Goal: Task Accomplishment & Management: Use online tool/utility

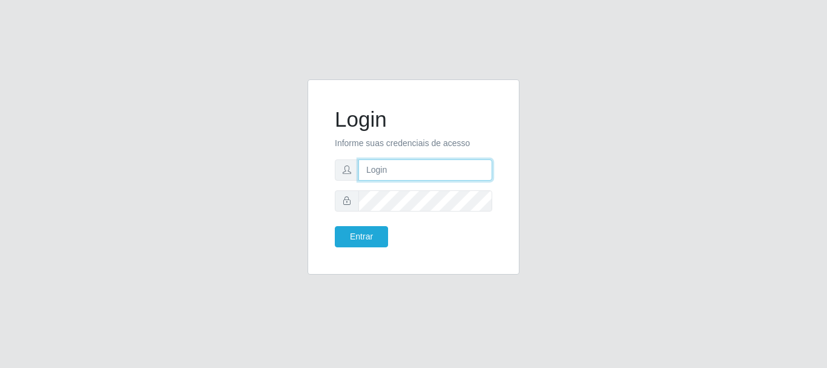
click at [409, 166] on input "text" at bounding box center [425, 169] width 134 height 21
click at [371, 172] on input "~ritaiwof@B5" at bounding box center [425, 169] width 134 height 21
type input "ritaiwof@B5"
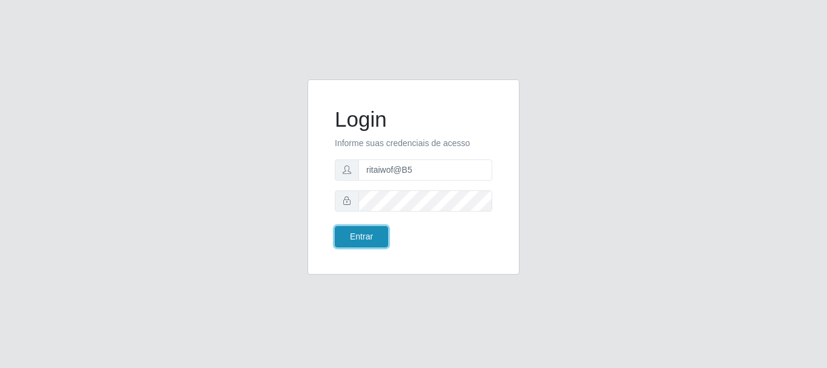
click at [362, 237] on button "Entrar" at bounding box center [361, 236] width 53 height 21
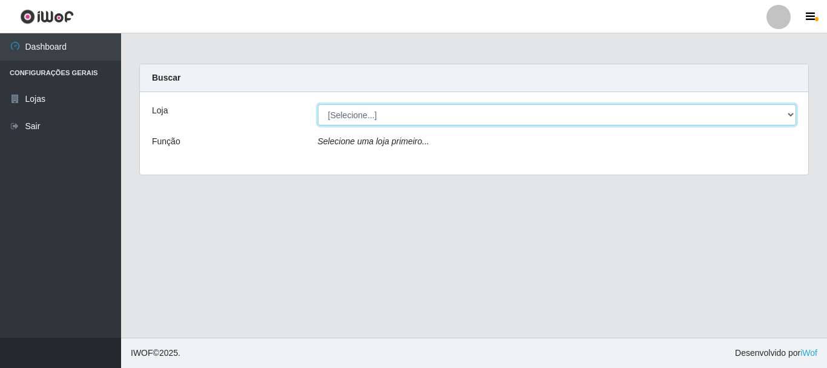
drag, startPoint x: 791, startPoint y: 117, endPoint x: 778, endPoint y: 123, distance: 14.6
click at [791, 117] on select "[Selecione...] Bemais Supermercados - B5 Anatólia" at bounding box center [557, 114] width 479 height 21
select select "405"
click at [318, 104] on select "[Selecione...] Bemais Supermercados - B5 Anatólia" at bounding box center [557, 114] width 479 height 21
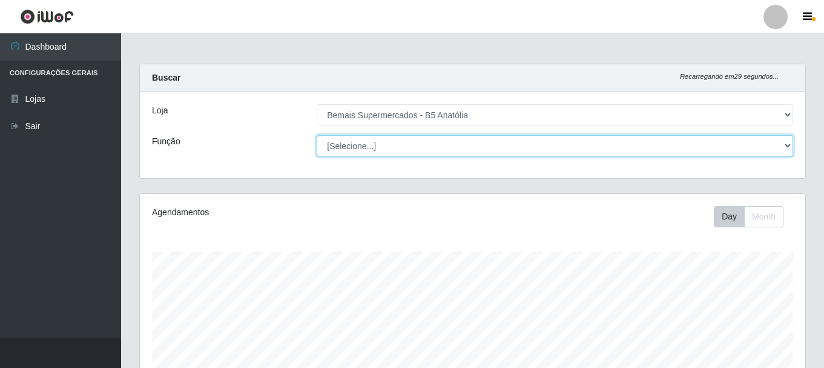
click at [787, 147] on select "[Selecione...] ASG ASG + ASG ++ Auxiliar de Estacionamento Auxiliar de Estacion…" at bounding box center [555, 145] width 477 height 21
select select "82"
click at [317, 135] on select "[Selecione...] ASG ASG + ASG ++ Auxiliar de Estacionamento Auxiliar de Estacion…" at bounding box center [555, 145] width 477 height 21
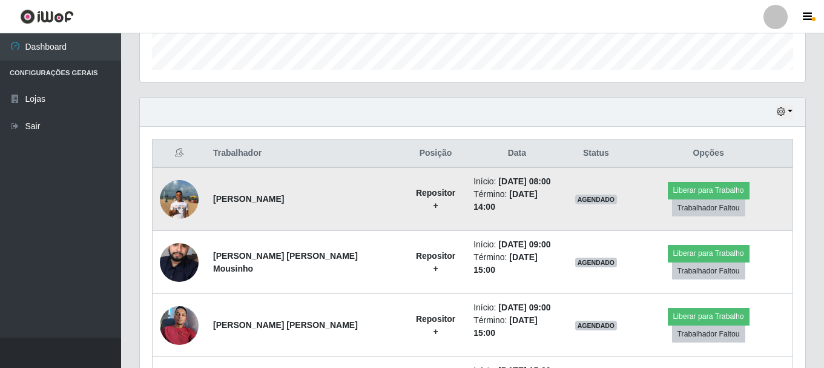
click at [185, 197] on img at bounding box center [179, 198] width 39 height 51
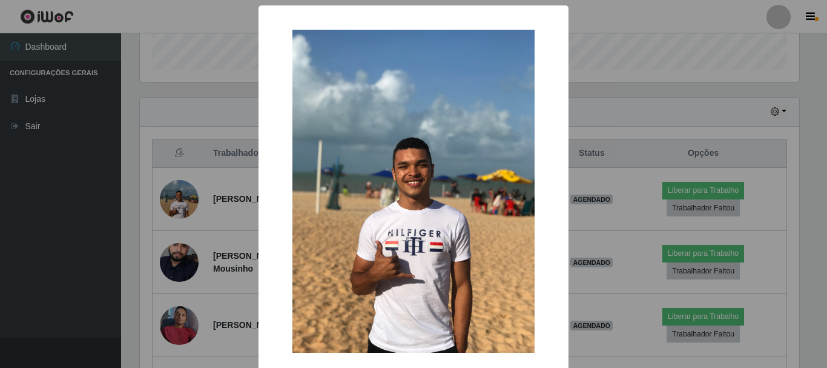
drag, startPoint x: 672, startPoint y: 115, endPoint x: 652, endPoint y: 163, distance: 52.4
click at [672, 116] on div "× OK Cancel" at bounding box center [413, 184] width 827 height 368
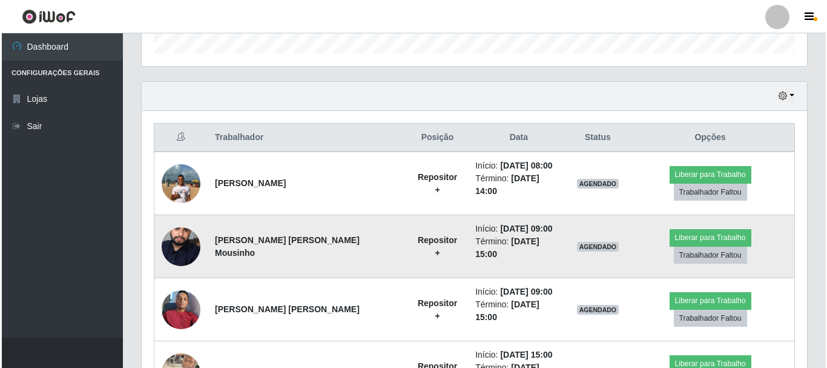
scroll to position [363, 0]
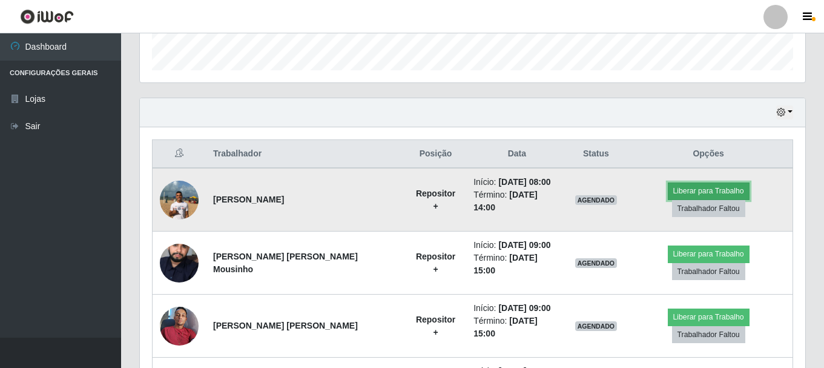
click at [670, 194] on button "Liberar para Trabalho" at bounding box center [709, 190] width 82 height 17
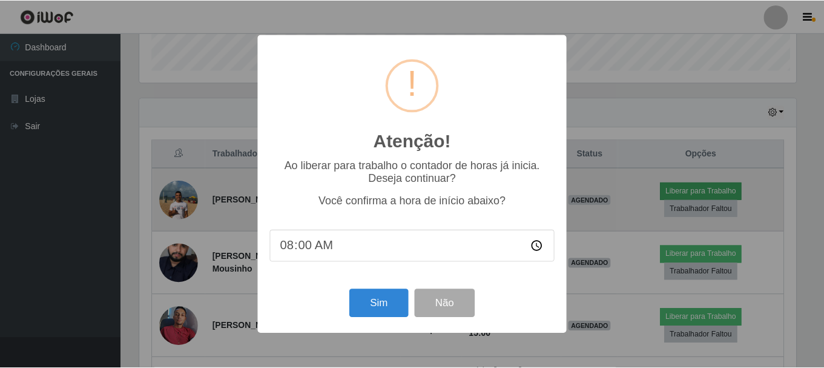
scroll to position [251, 659]
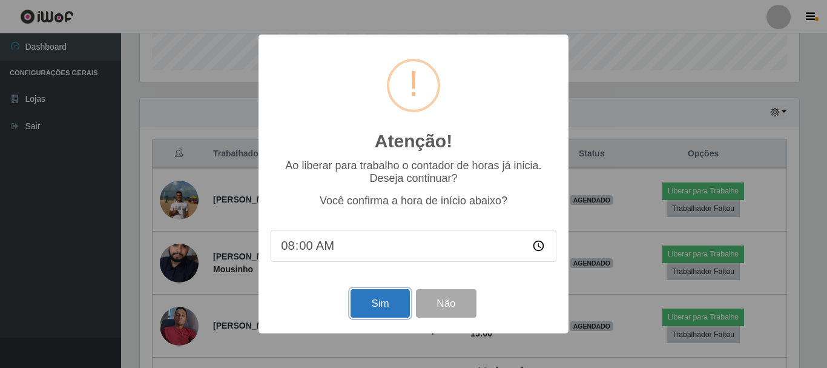
click at [374, 301] on button "Sim" at bounding box center [380, 303] width 59 height 28
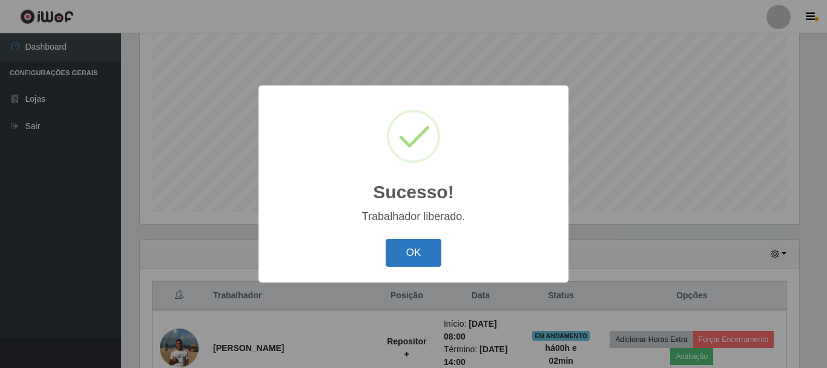
click at [421, 257] on button "OK" at bounding box center [414, 253] width 56 height 28
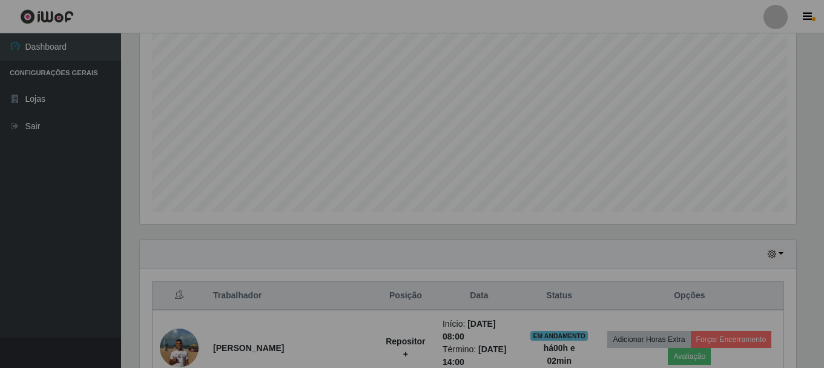
scroll to position [251, 665]
